Goal: Navigation & Orientation: Find specific page/section

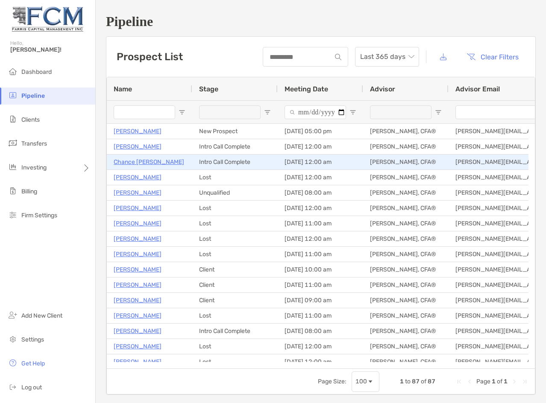
click at [129, 160] on p "Chance Aucoin" at bounding box center [149, 162] width 70 height 11
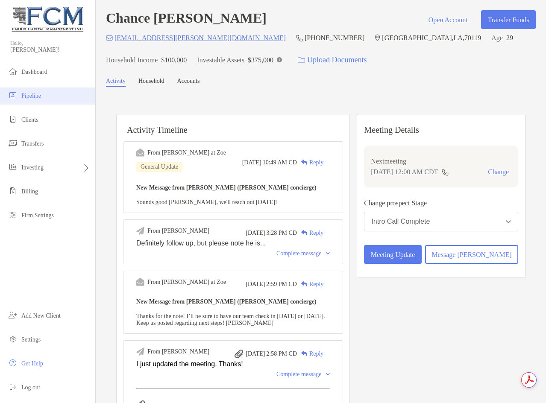
click at [34, 93] on span "Pipeline" at bounding box center [31, 96] width 20 height 6
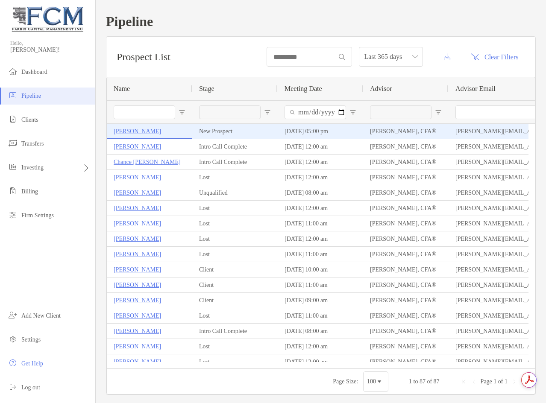
click at [135, 133] on p "Jeffrey Gates" at bounding box center [137, 131] width 47 height 11
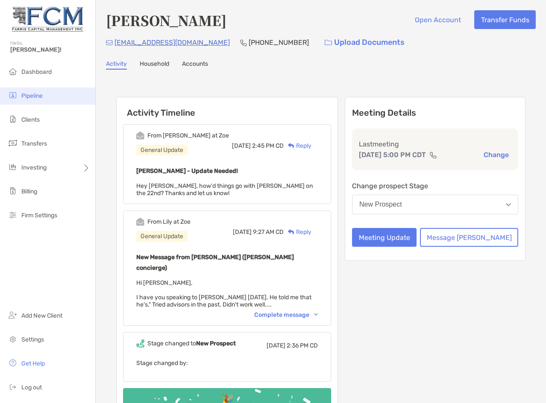
click at [34, 97] on span "Pipeline" at bounding box center [31, 95] width 21 height 7
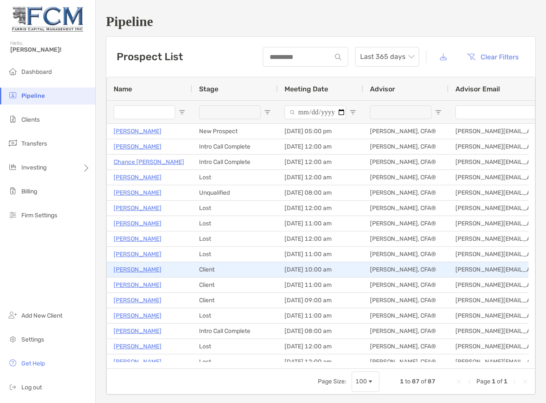
click at [132, 273] on p "[PERSON_NAME]" at bounding box center [138, 269] width 48 height 11
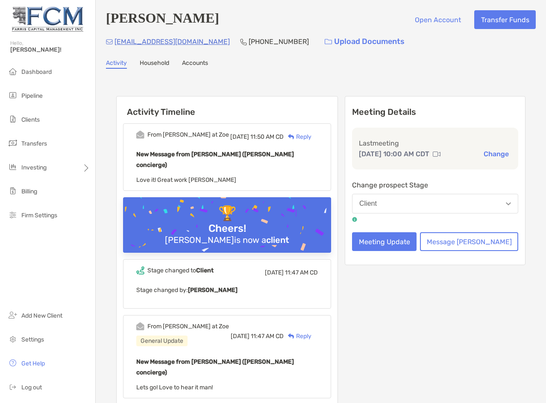
click at [31, 86] on ul "Dashboard Pipeline Clients Transfers Investing Billing Firm Settings" at bounding box center [47, 147] width 95 height 167
click at [32, 91] on li "Pipeline" at bounding box center [47, 96] width 95 height 17
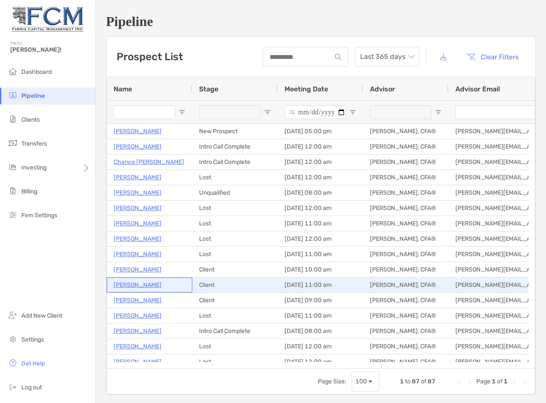
click at [140, 285] on p "[PERSON_NAME]" at bounding box center [138, 285] width 48 height 11
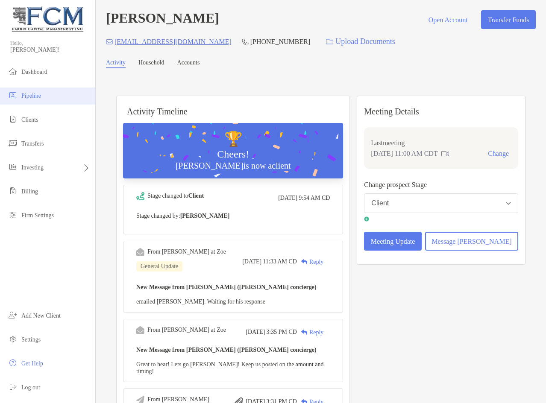
click at [30, 100] on li "Pipeline" at bounding box center [47, 96] width 95 height 17
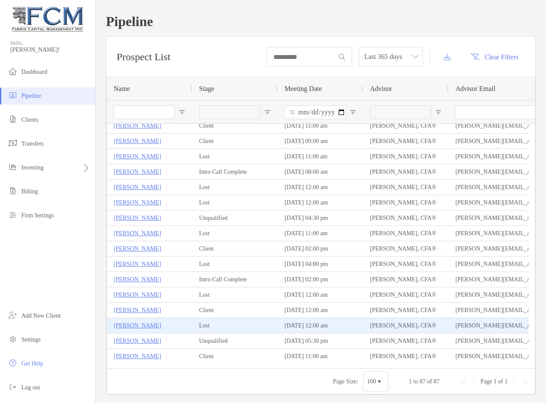
scroll to position [171, 0]
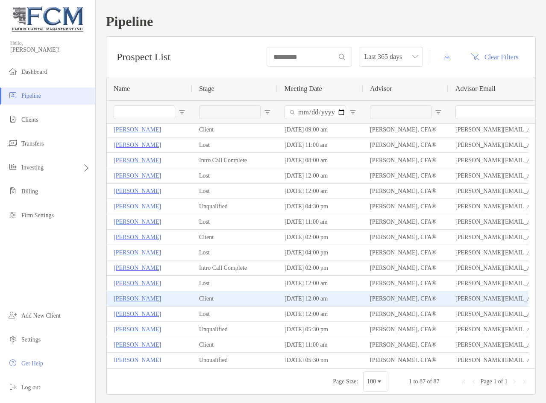
click at [133, 299] on p "Eric Sazer" at bounding box center [137, 298] width 47 height 11
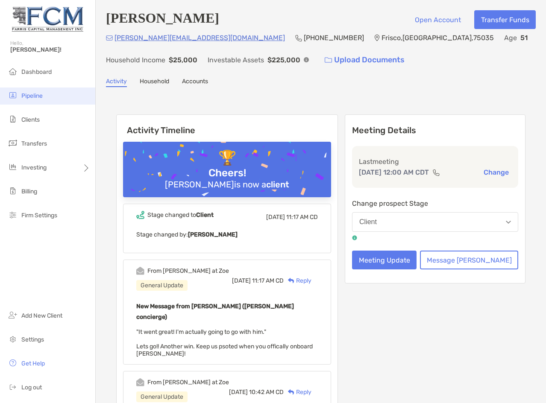
click at [26, 97] on span "Pipeline" at bounding box center [31, 95] width 21 height 7
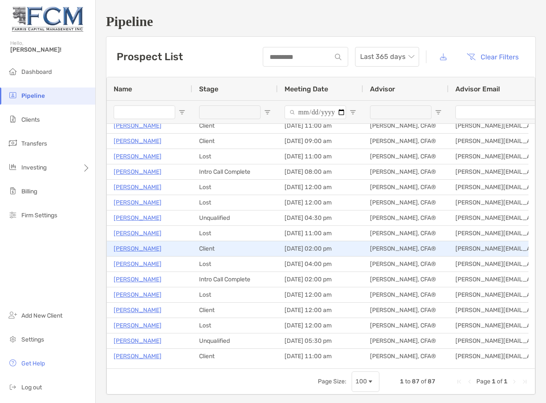
scroll to position [171, 0]
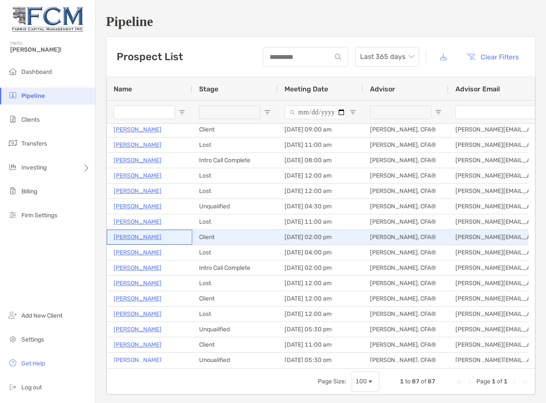
click at [151, 236] on p "Vincent LoPresti" at bounding box center [138, 237] width 48 height 11
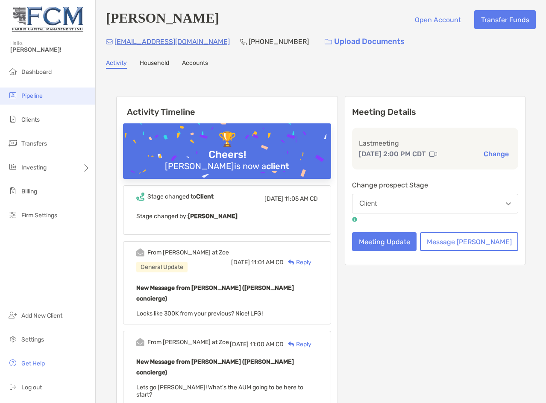
click at [23, 92] on li "Pipeline" at bounding box center [47, 96] width 95 height 17
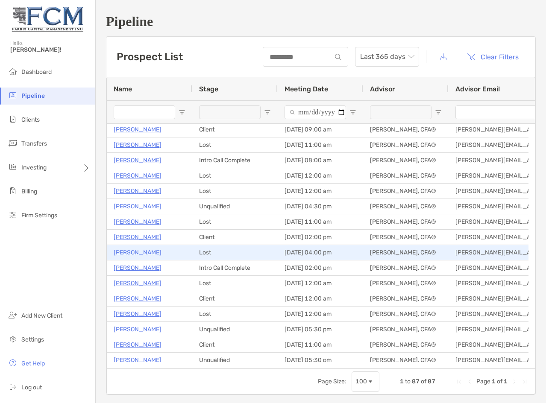
scroll to position [214, 0]
